Goal: Navigation & Orientation: Go to known website

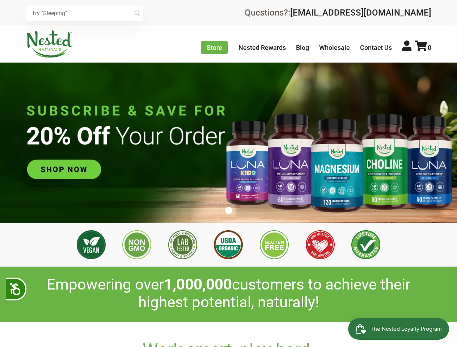
scroll to position [0, 1524]
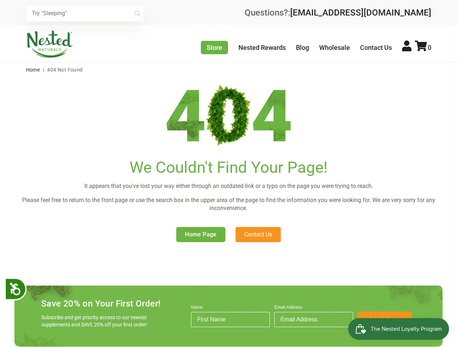
click at [228, 174] on h1 "We Couldn't Find Your Page!" at bounding box center [228, 167] width 428 height 18
click at [16, 289] on icon at bounding box center [15, 288] width 13 height 13
click at [85, 13] on input "text" at bounding box center [84, 13] width 117 height 16
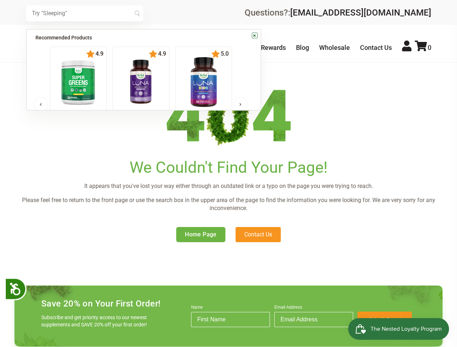
click at [423, 47] on icon at bounding box center [420, 45] width 12 height 11
click at [0, 0] on div at bounding box center [0, 0] width 0 height 0
